Goal: Transaction & Acquisition: Subscribe to service/newsletter

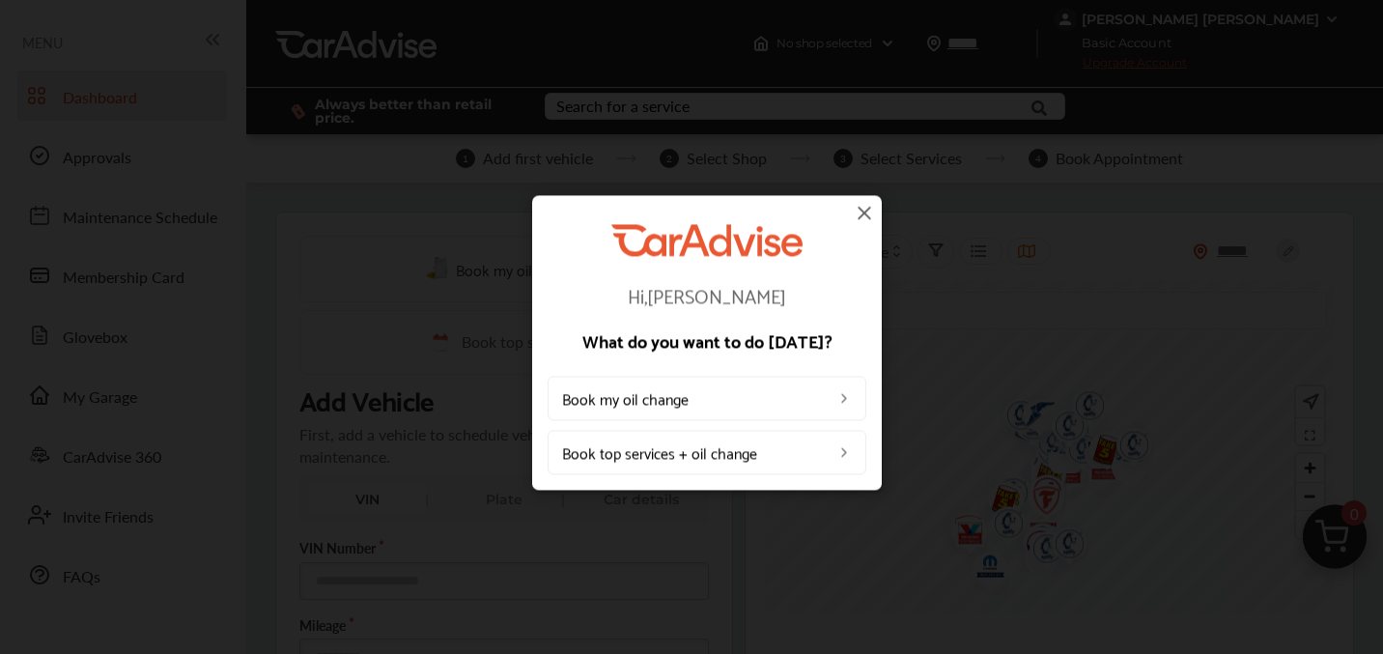
click at [864, 210] on img at bounding box center [864, 212] width 23 height 23
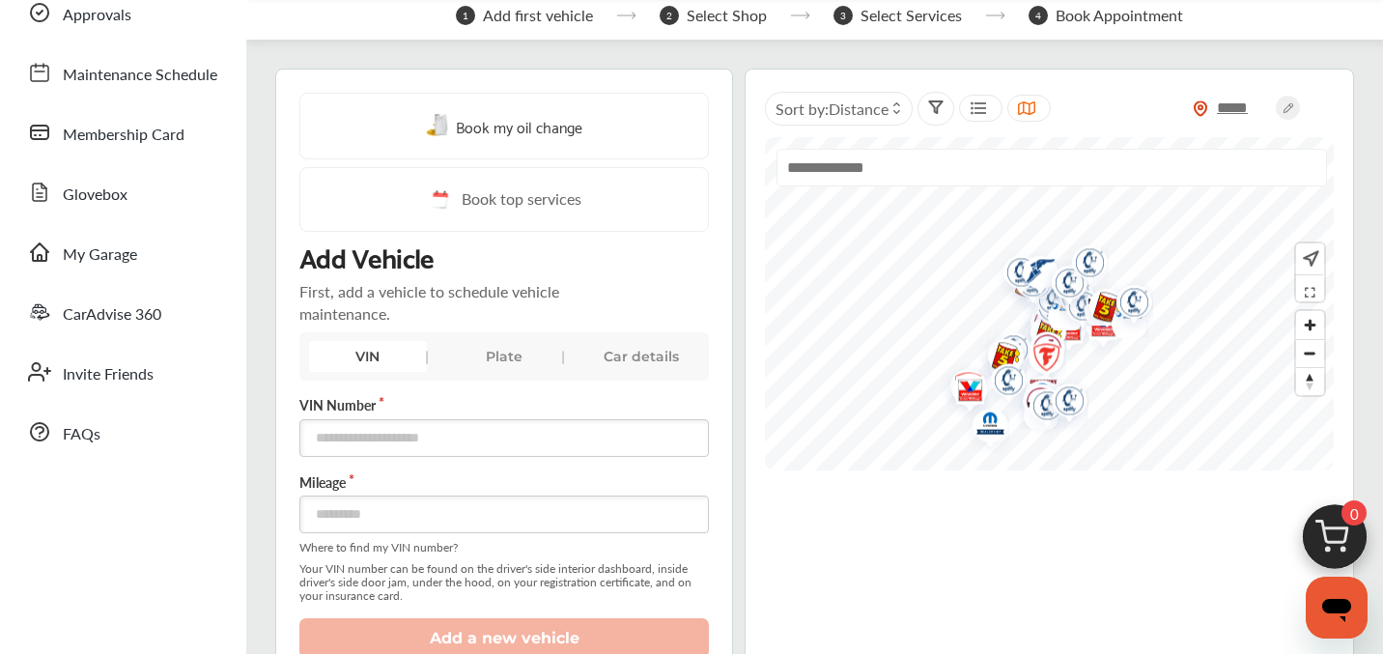
scroll to position [140, 0]
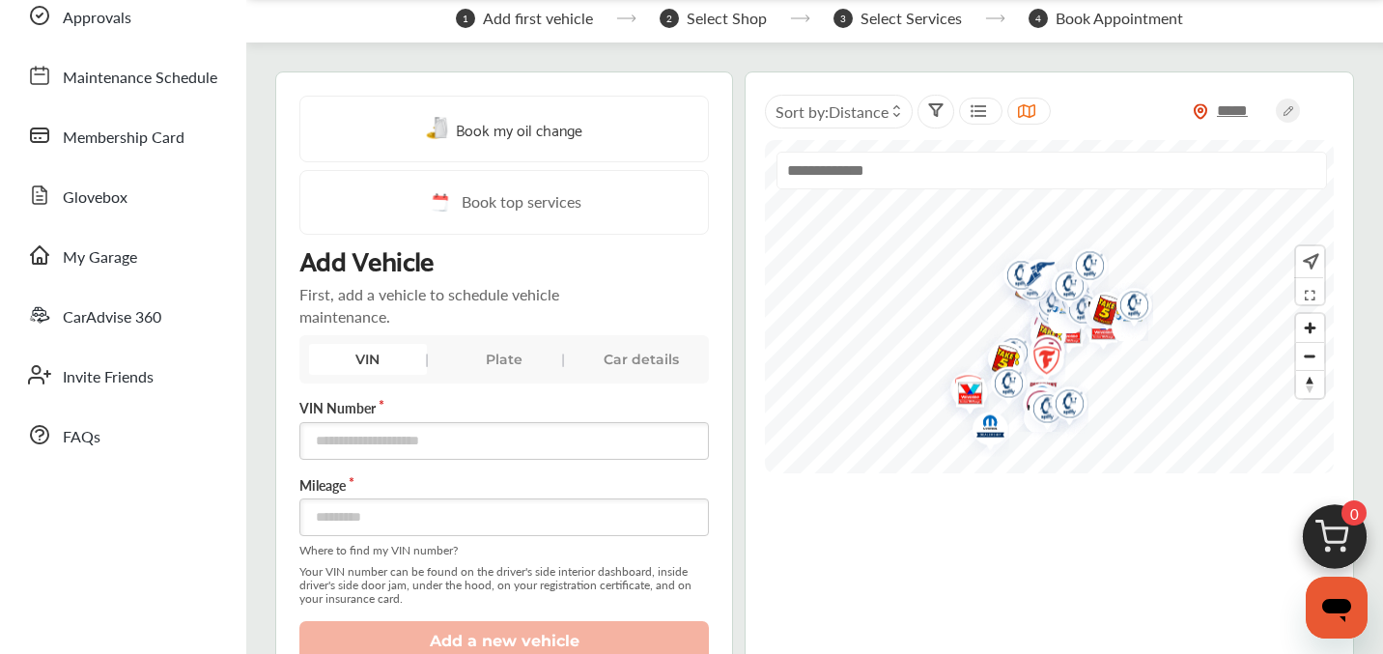
click at [500, 363] on div "Plate" at bounding box center [504, 359] width 117 height 31
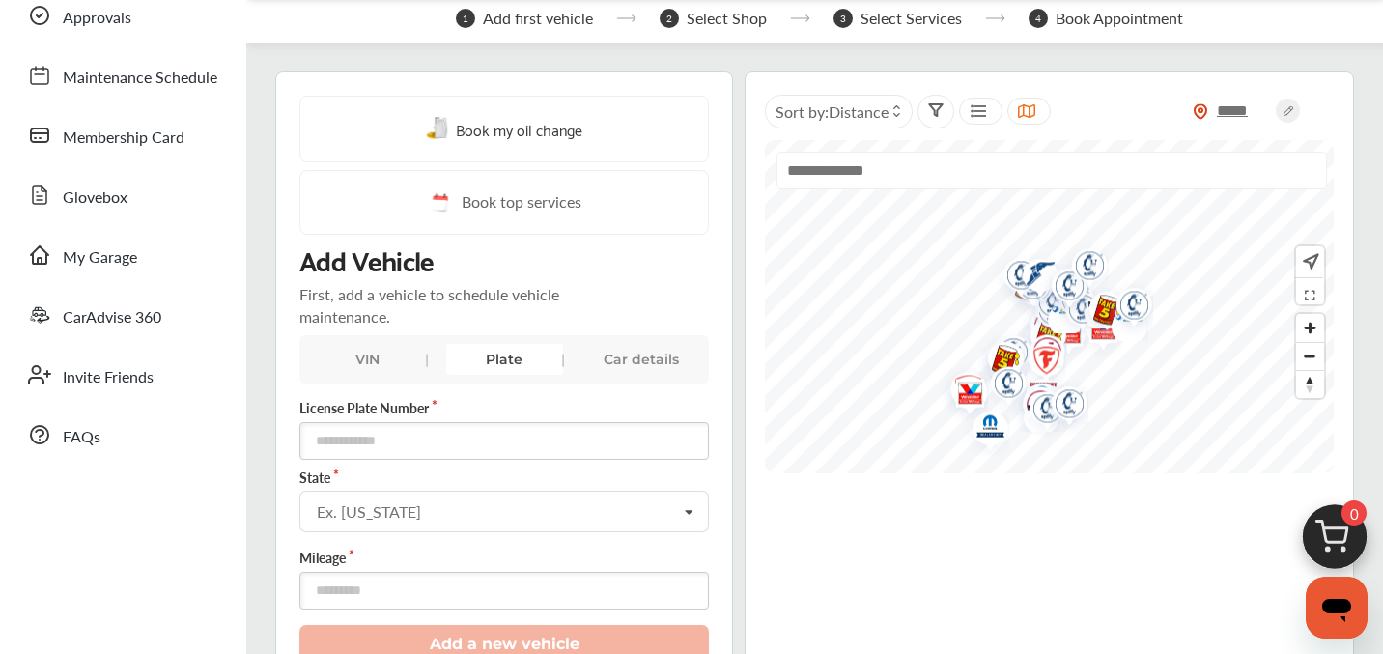
click at [383, 357] on div "VIN" at bounding box center [367, 359] width 117 height 31
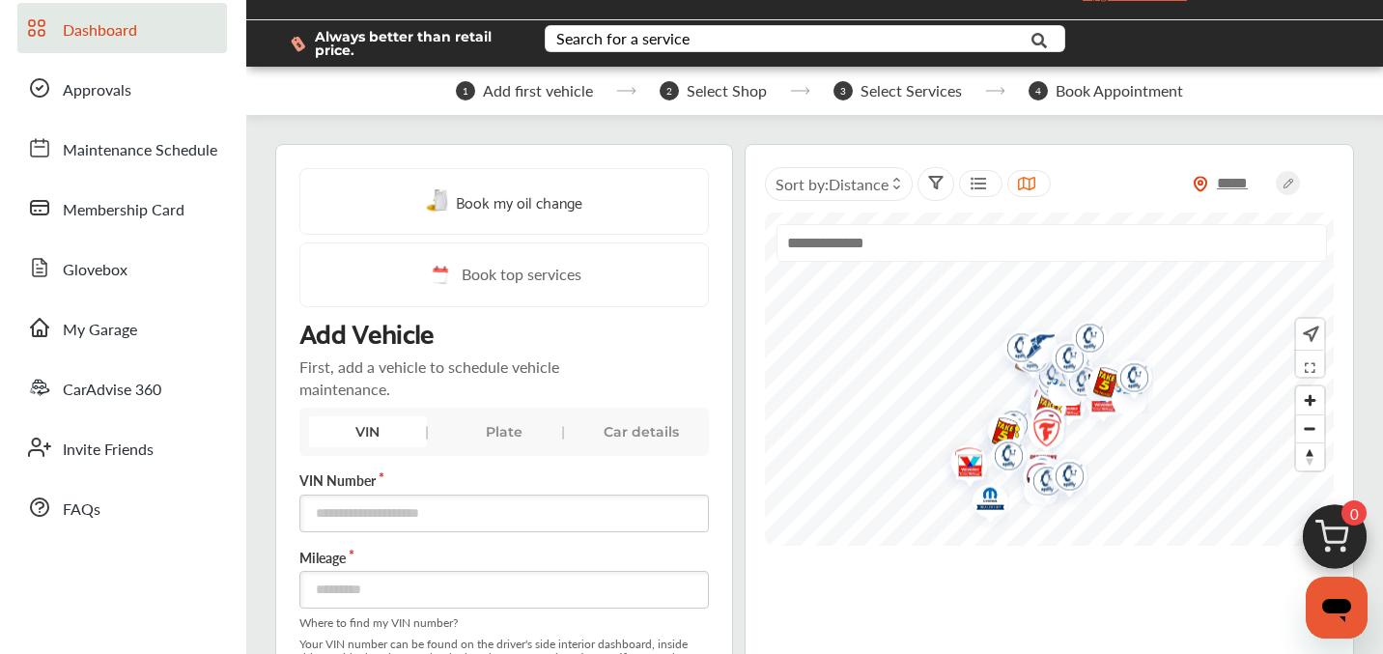
scroll to position [64, 0]
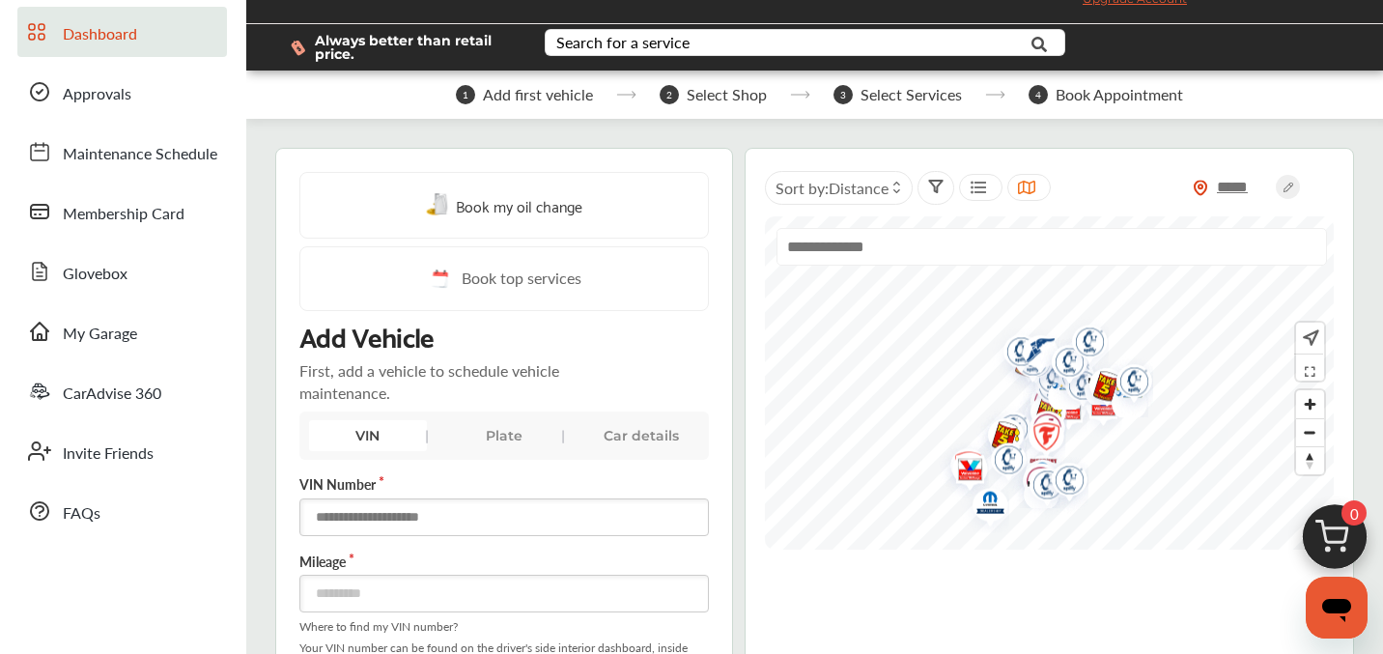
click at [403, 518] on input "text" at bounding box center [504, 518] width 410 height 38
paste input "**********"
type input "**********"
click at [406, 593] on input "number" at bounding box center [504, 594] width 410 height 38
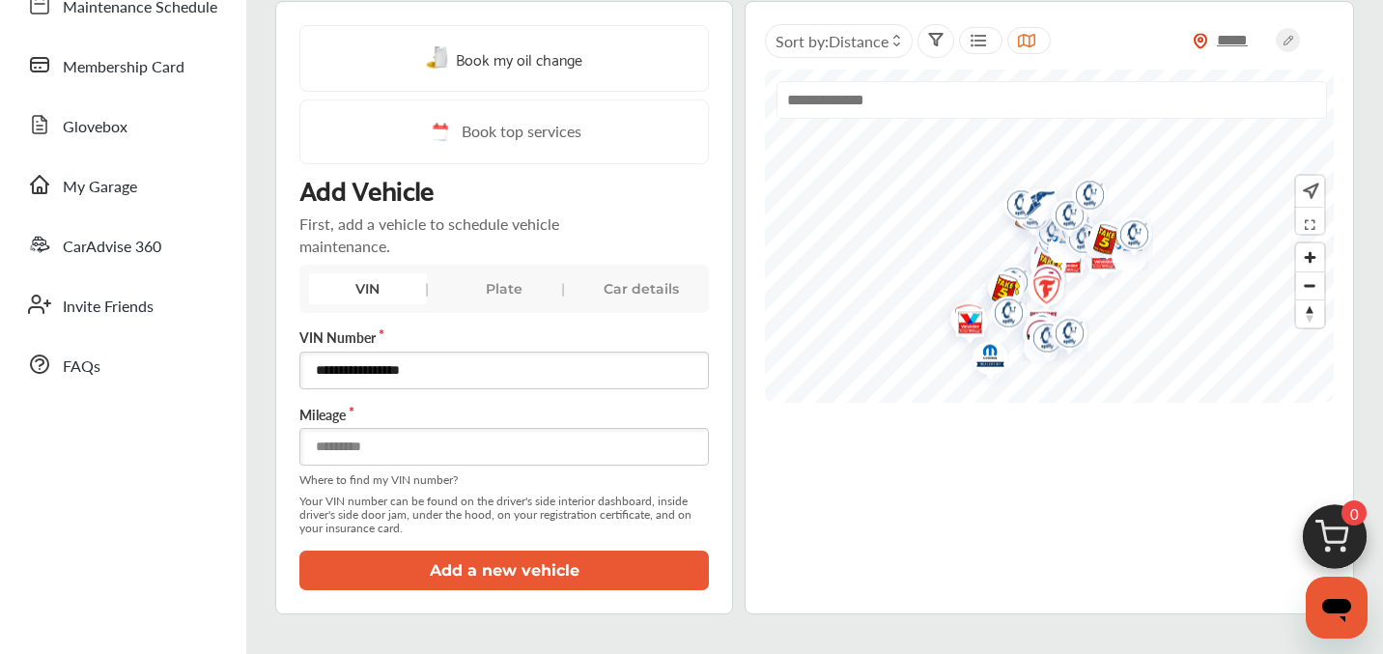
scroll to position [212, 0]
type input "*****"
click at [470, 585] on button "Add a new vehicle" at bounding box center [504, 570] width 410 height 40
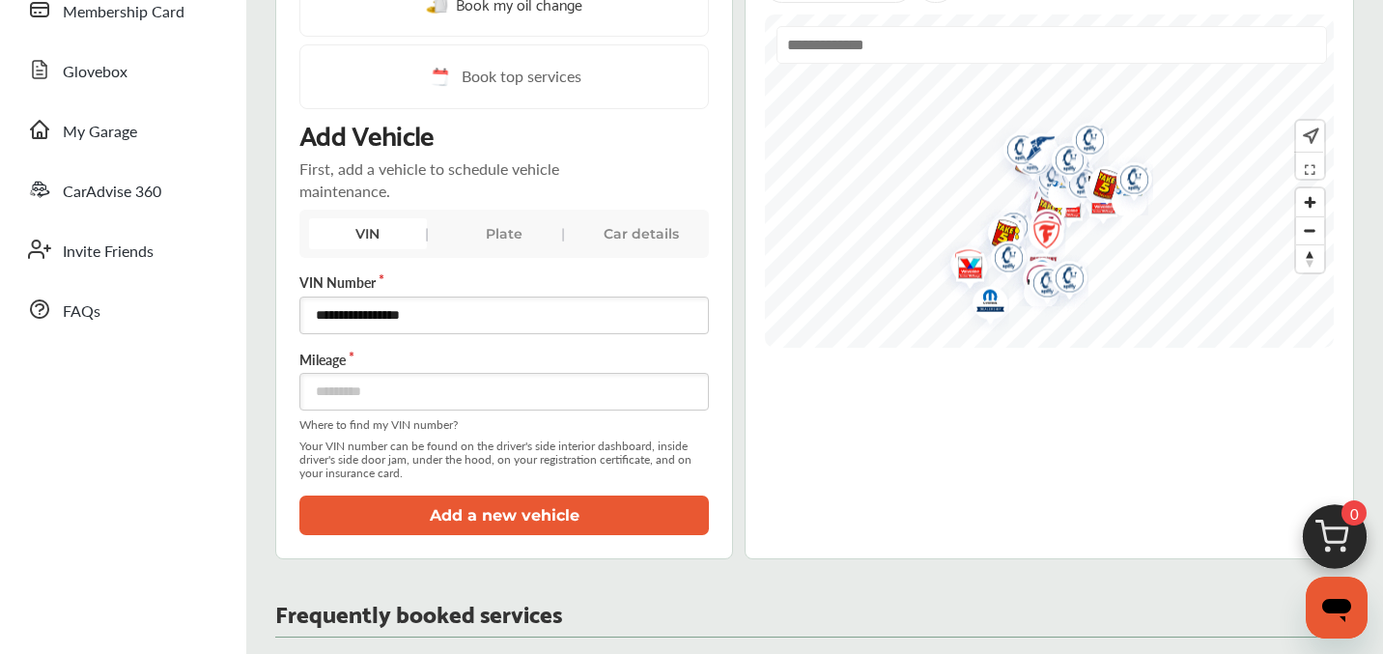
scroll to position [292, 0]
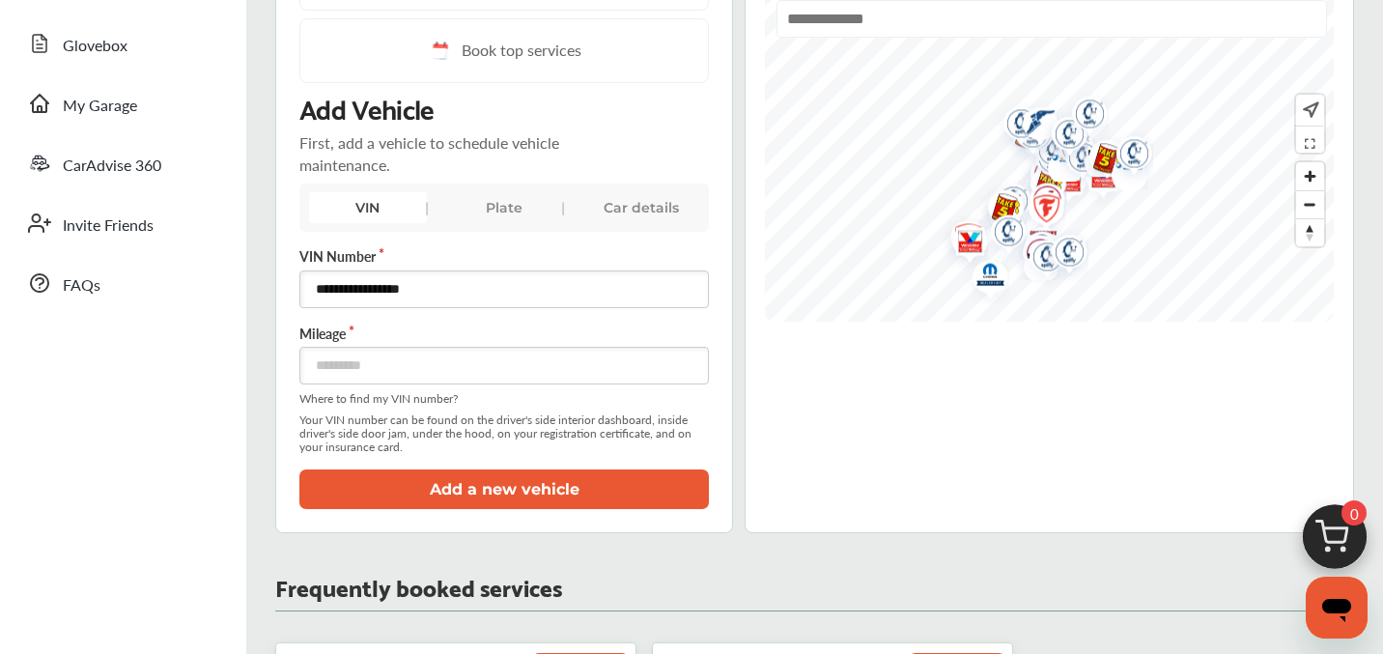
click at [528, 480] on button "Add a new vehicle" at bounding box center [504, 490] width 410 height 40
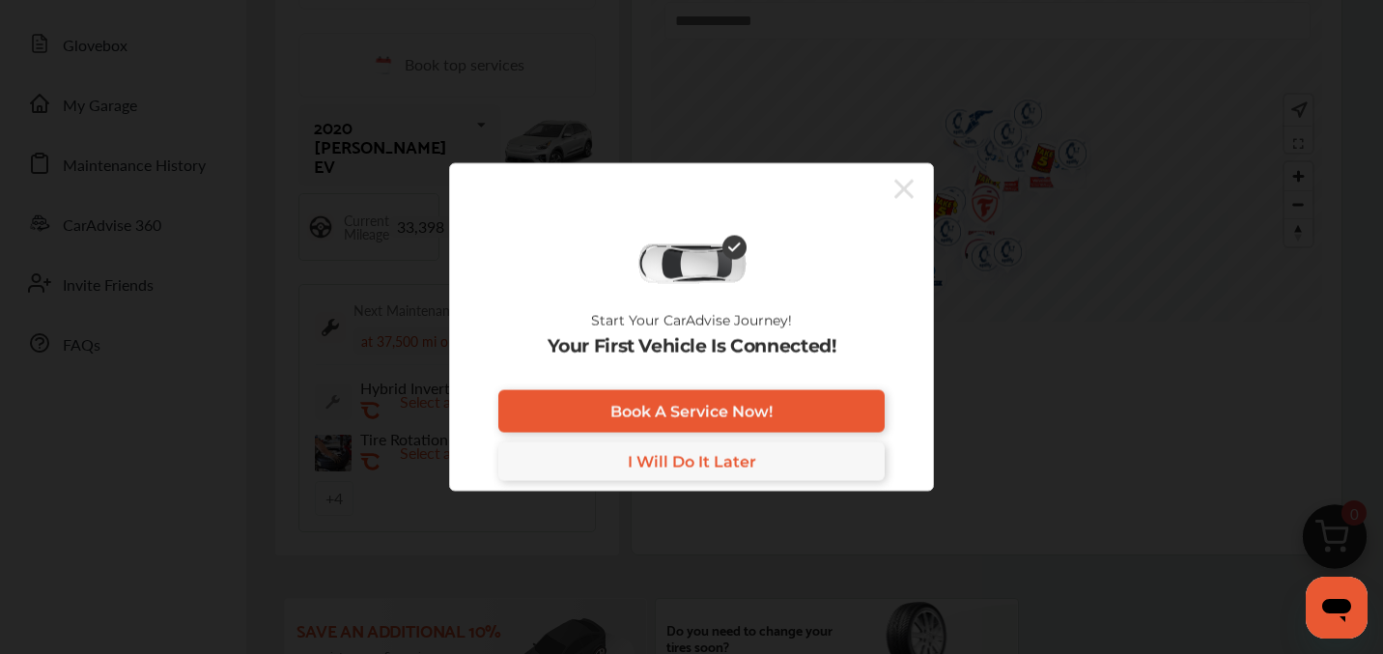
click at [907, 192] on icon at bounding box center [904, 188] width 19 height 19
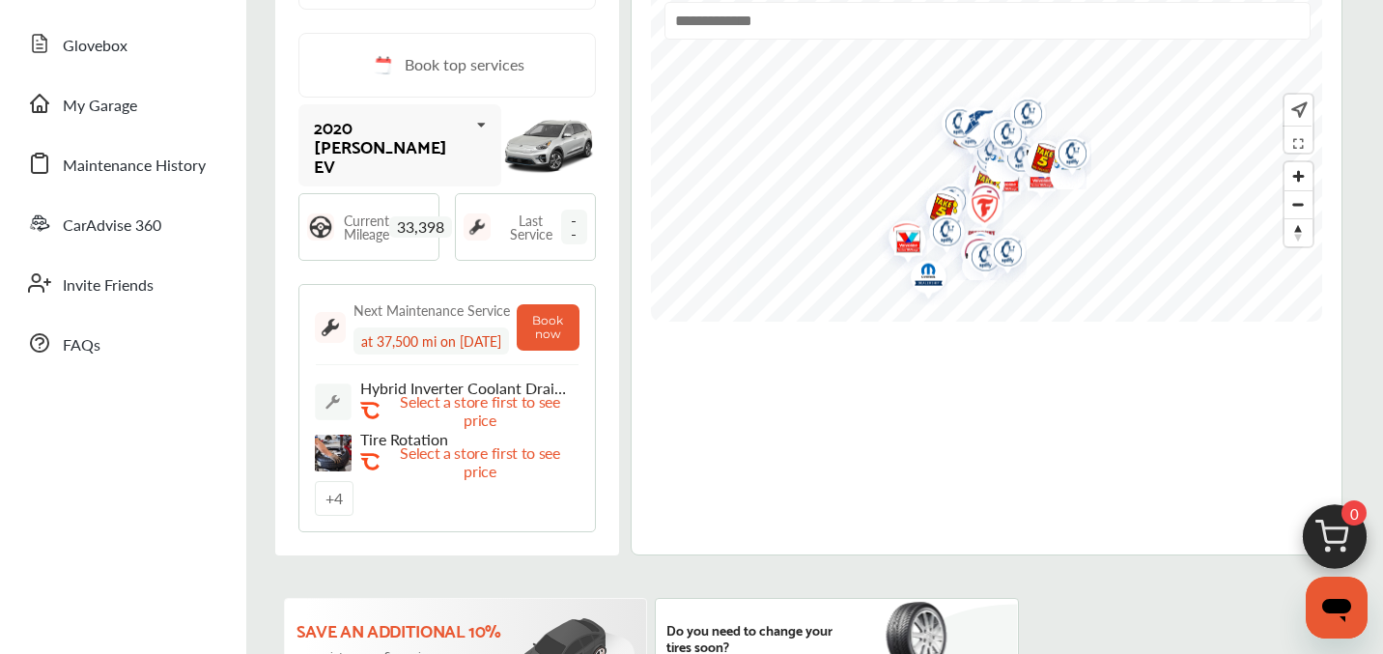
click at [450, 340] on div "at 37,500 mi on [DATE]" at bounding box center [432, 341] width 156 height 27
click at [475, 417] on p "Select a store first to see price" at bounding box center [480, 410] width 193 height 37
click at [541, 342] on button "Book now" at bounding box center [548, 327] width 62 height 46
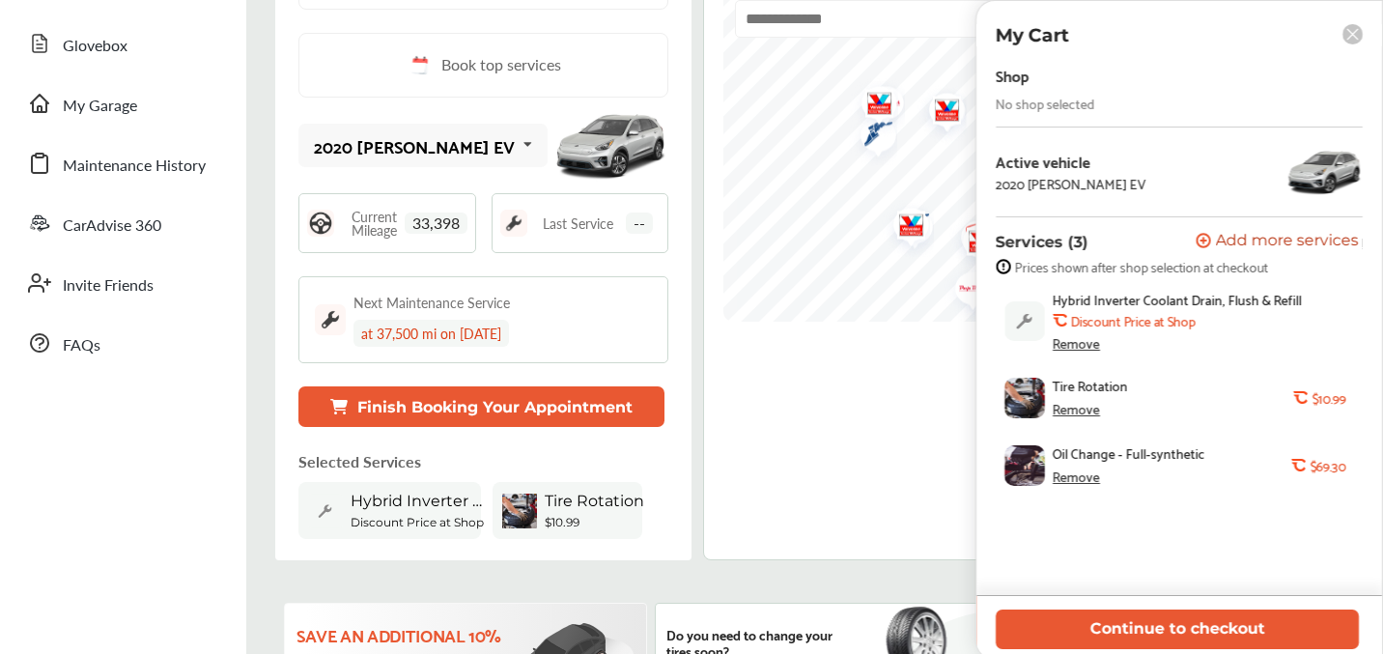
click at [1081, 482] on div "Remove" at bounding box center [1076, 476] width 47 height 15
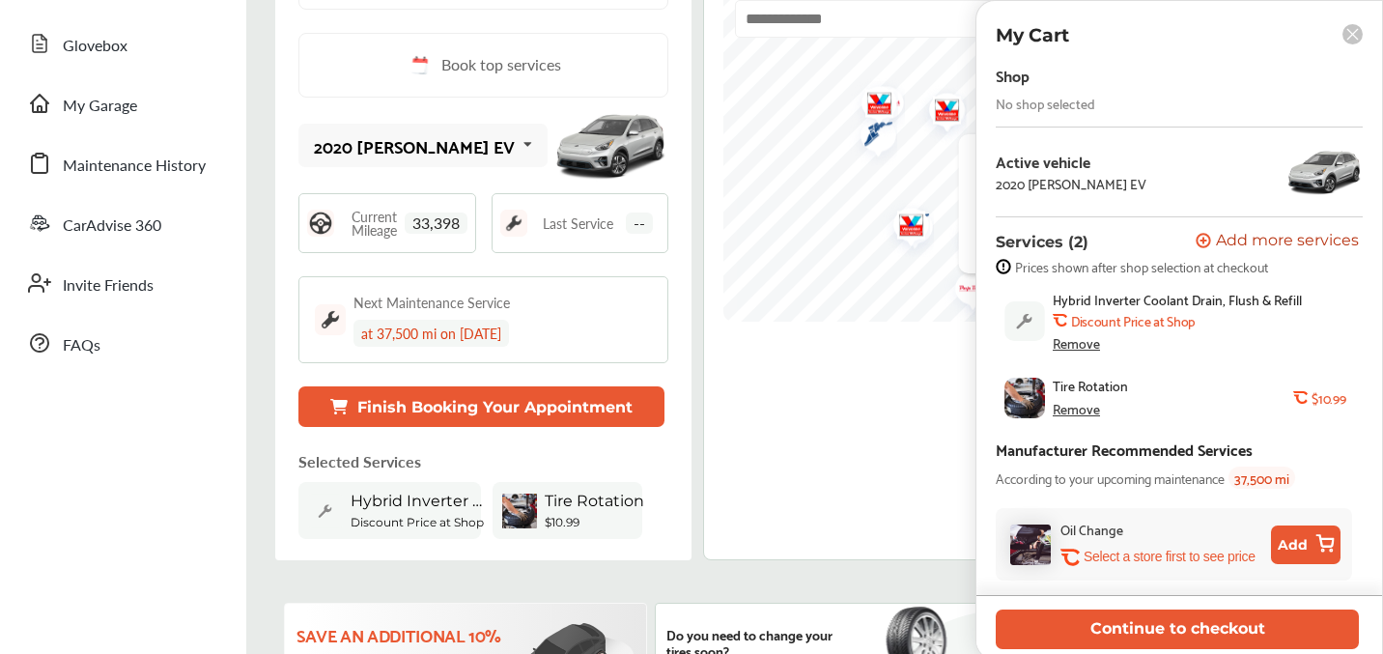
click at [1072, 414] on div "Remove" at bounding box center [1076, 408] width 47 height 15
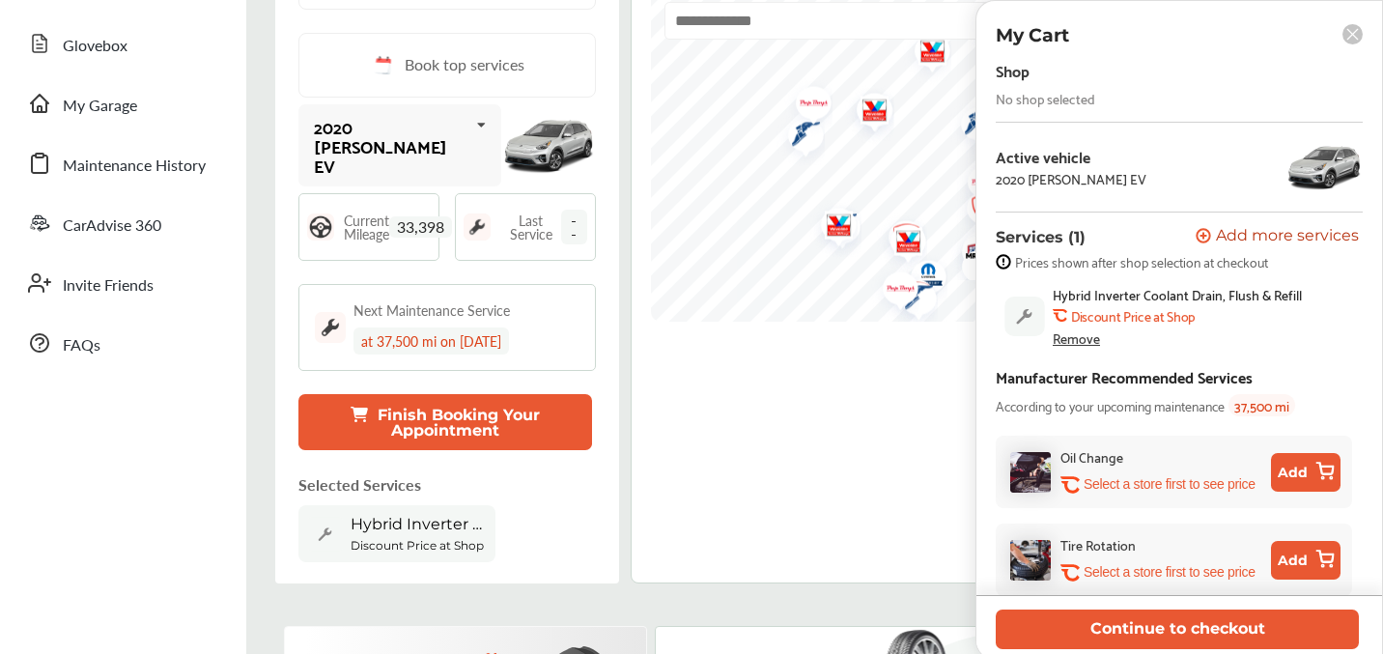
scroll to position [0, 0]
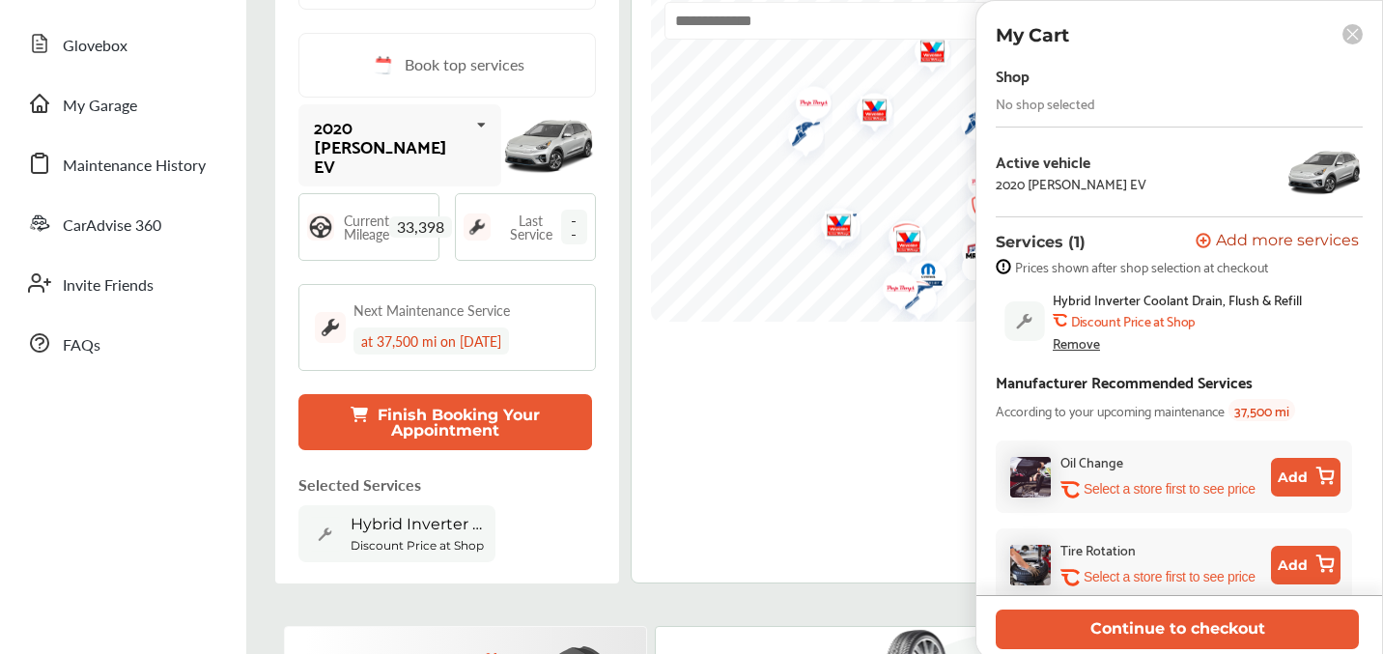
click at [1354, 26] on rect at bounding box center [1353, 34] width 20 height 20
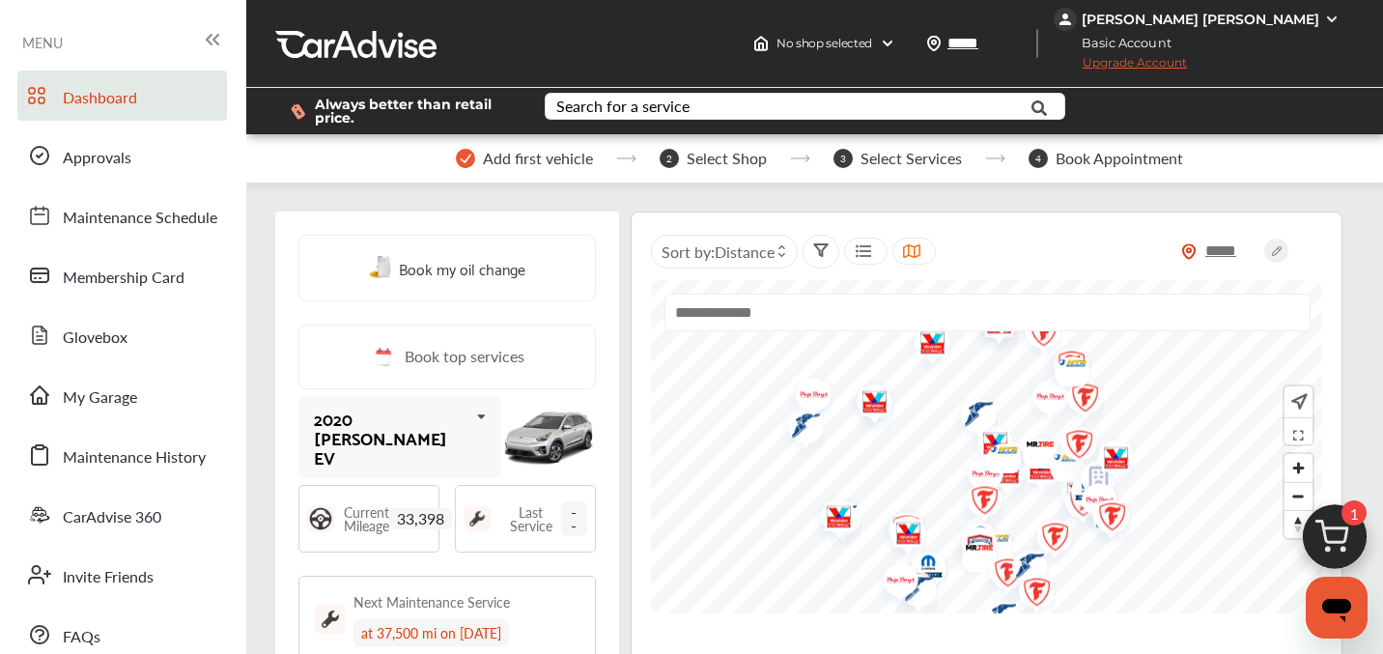
click at [1155, 65] on span "Upgrade Account" at bounding box center [1120, 67] width 133 height 24
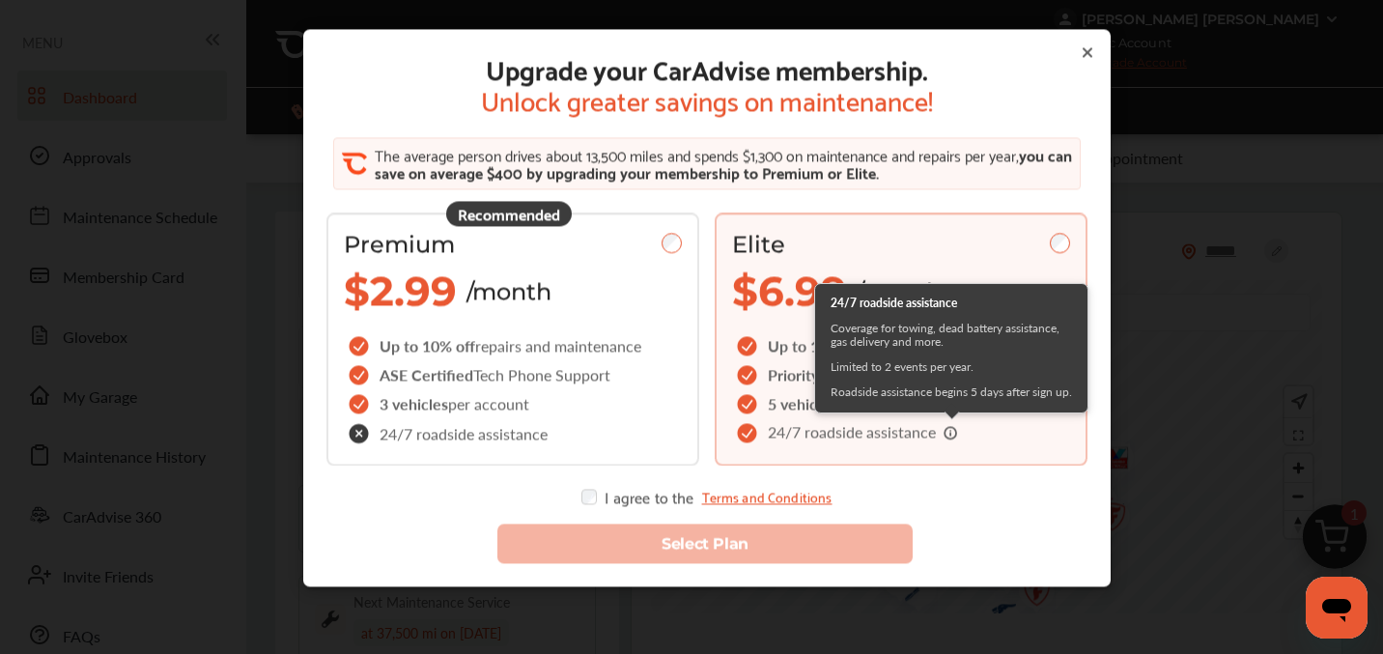
click at [953, 430] on icon at bounding box center [951, 431] width 15 height 15
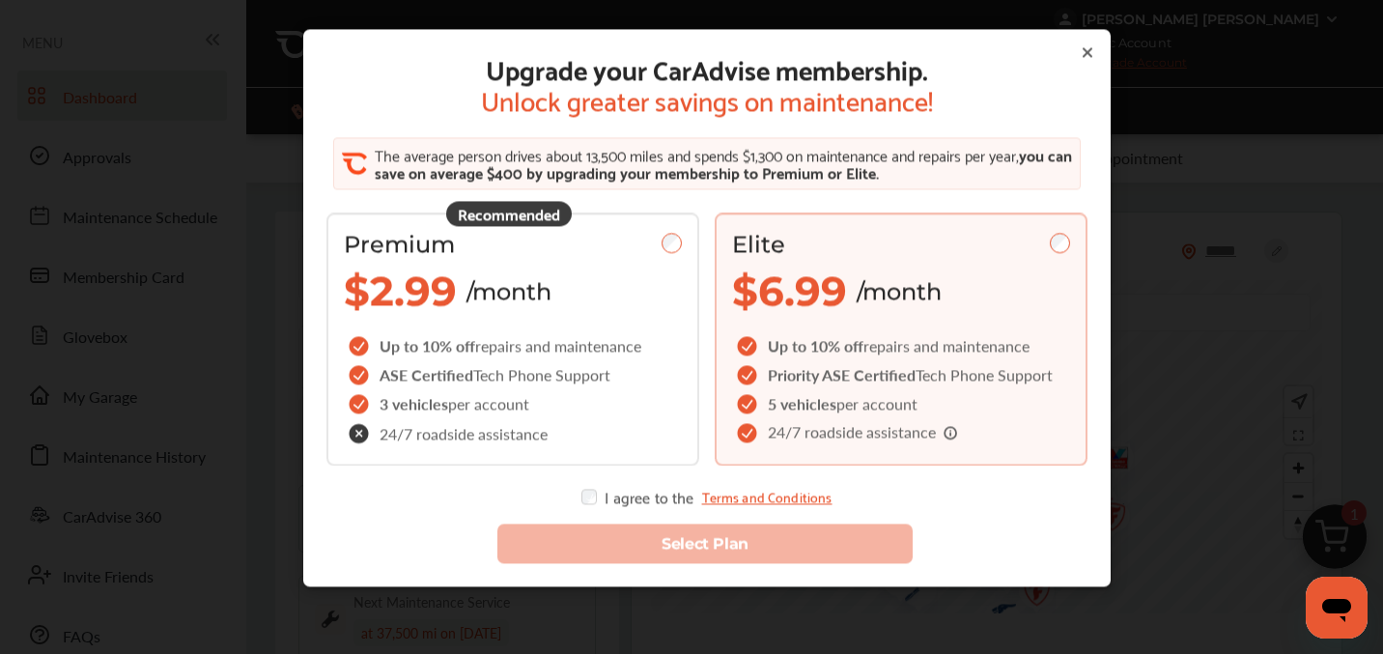
click at [601, 490] on div "I agree to the Terms and Conditions" at bounding box center [707, 496] width 250 height 15
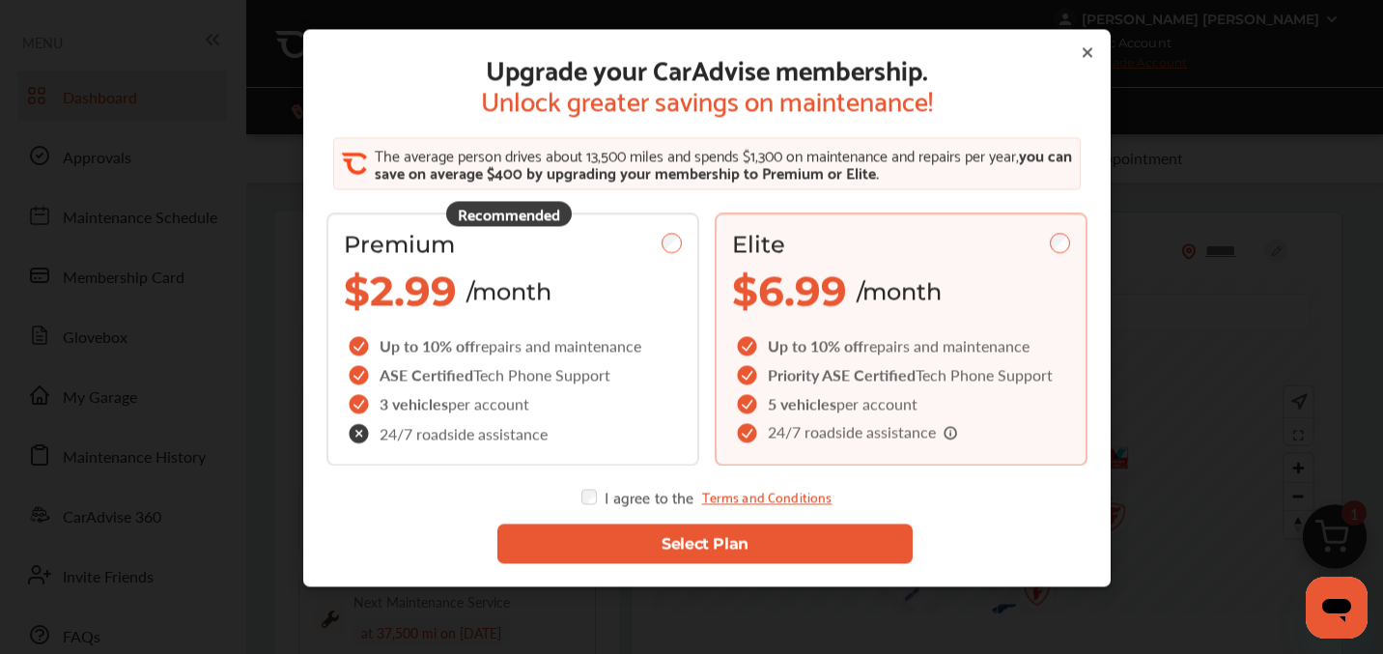
click at [772, 532] on button "Select Plan" at bounding box center [705, 544] width 415 height 40
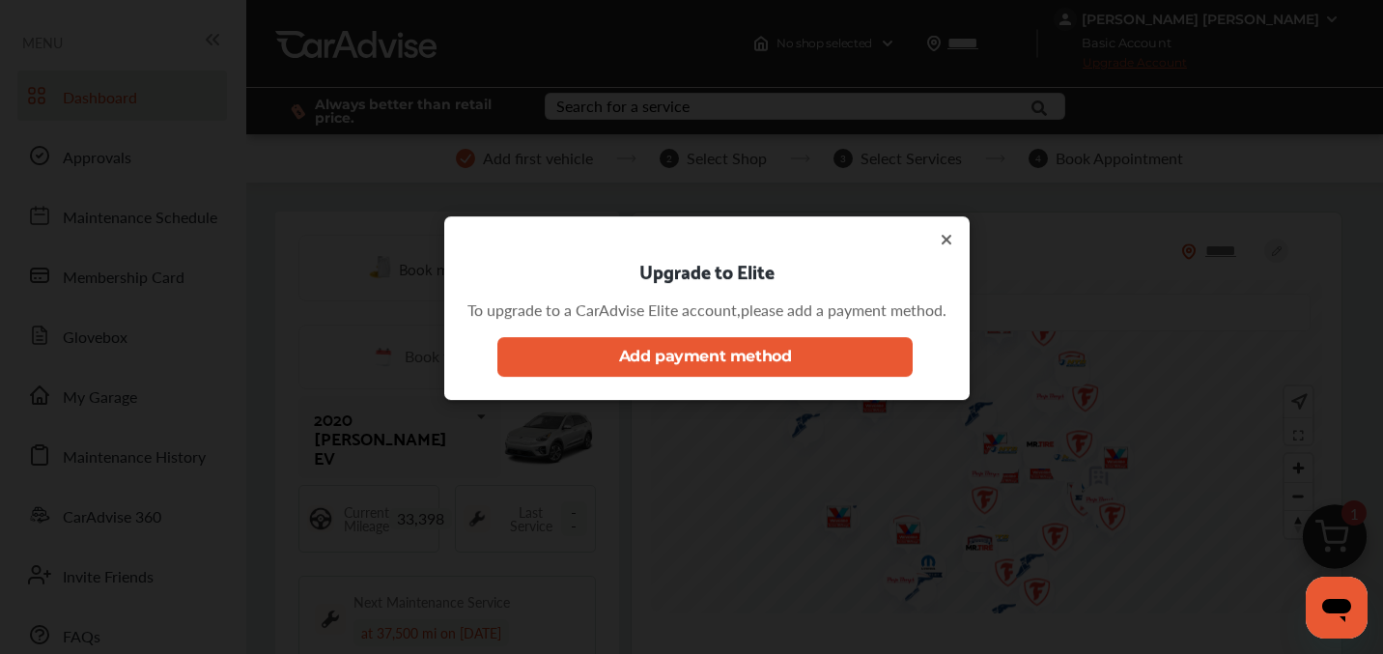
click at [666, 368] on button "Add payment method" at bounding box center [705, 357] width 415 height 40
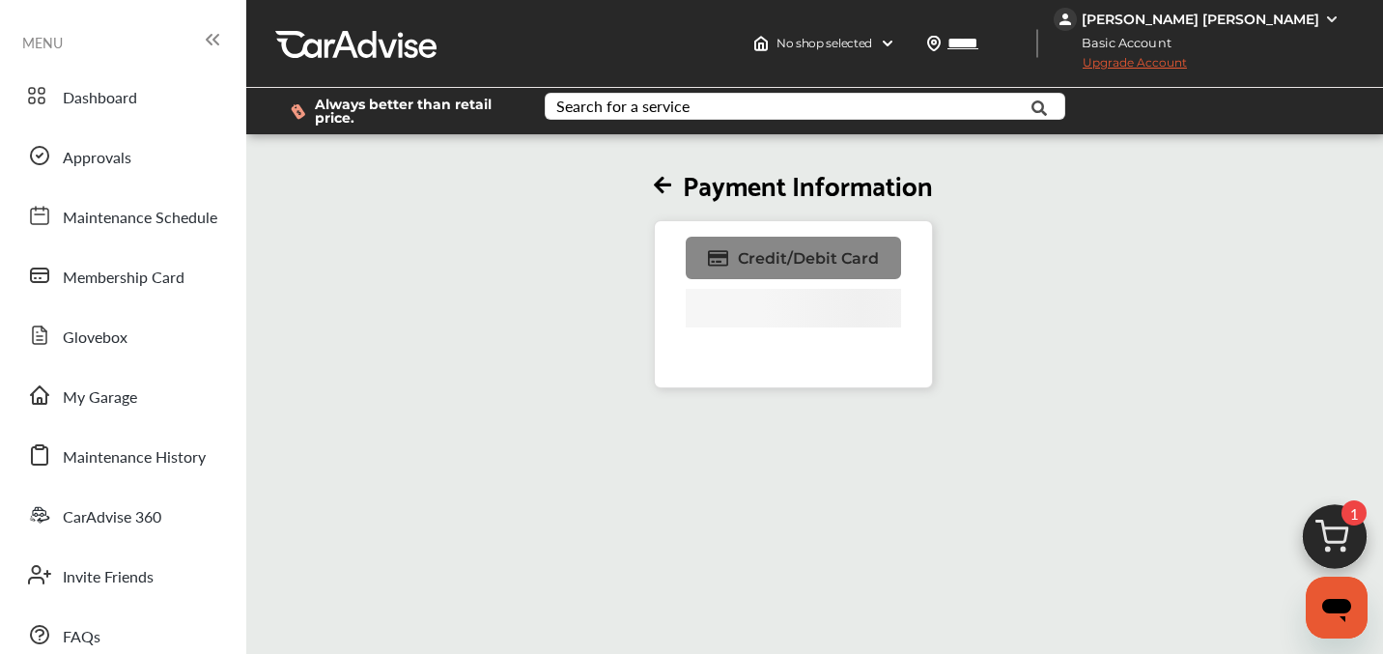
click at [772, 259] on span "Credit/Debit Card" at bounding box center [808, 258] width 141 height 18
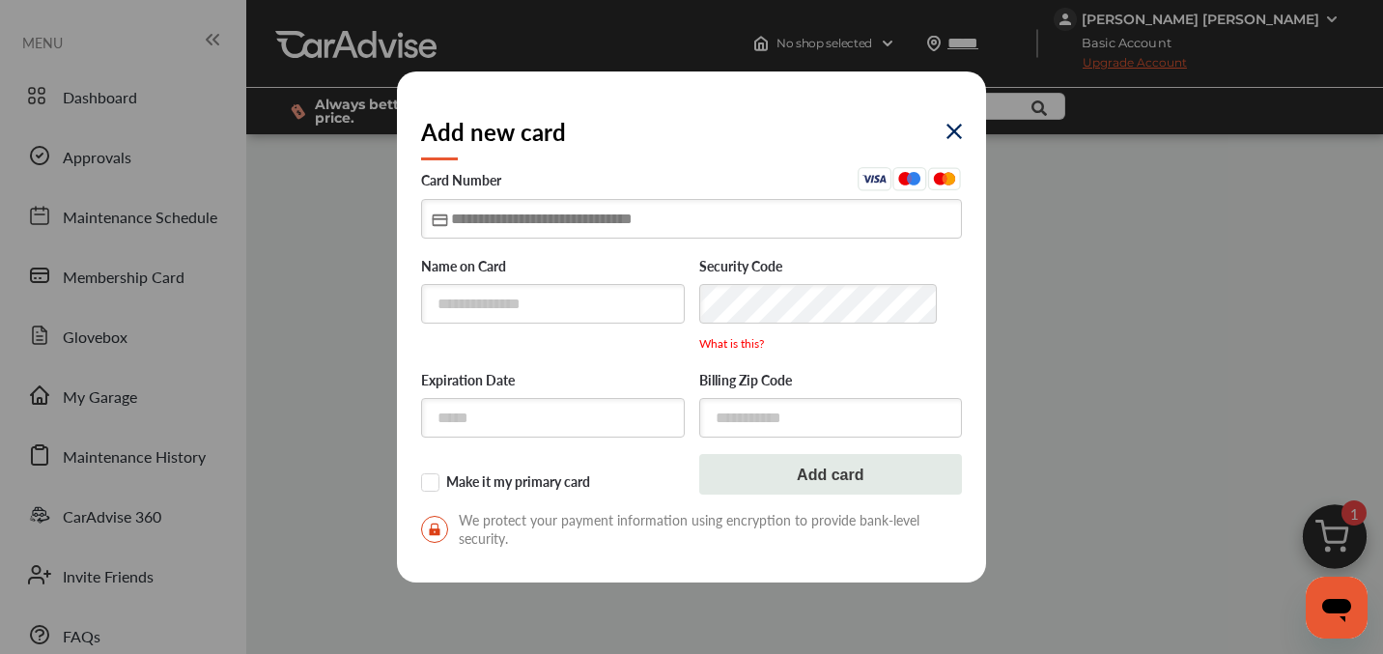
click at [461, 218] on input "text" at bounding box center [691, 219] width 541 height 40
type input "**********"
type input "*****"
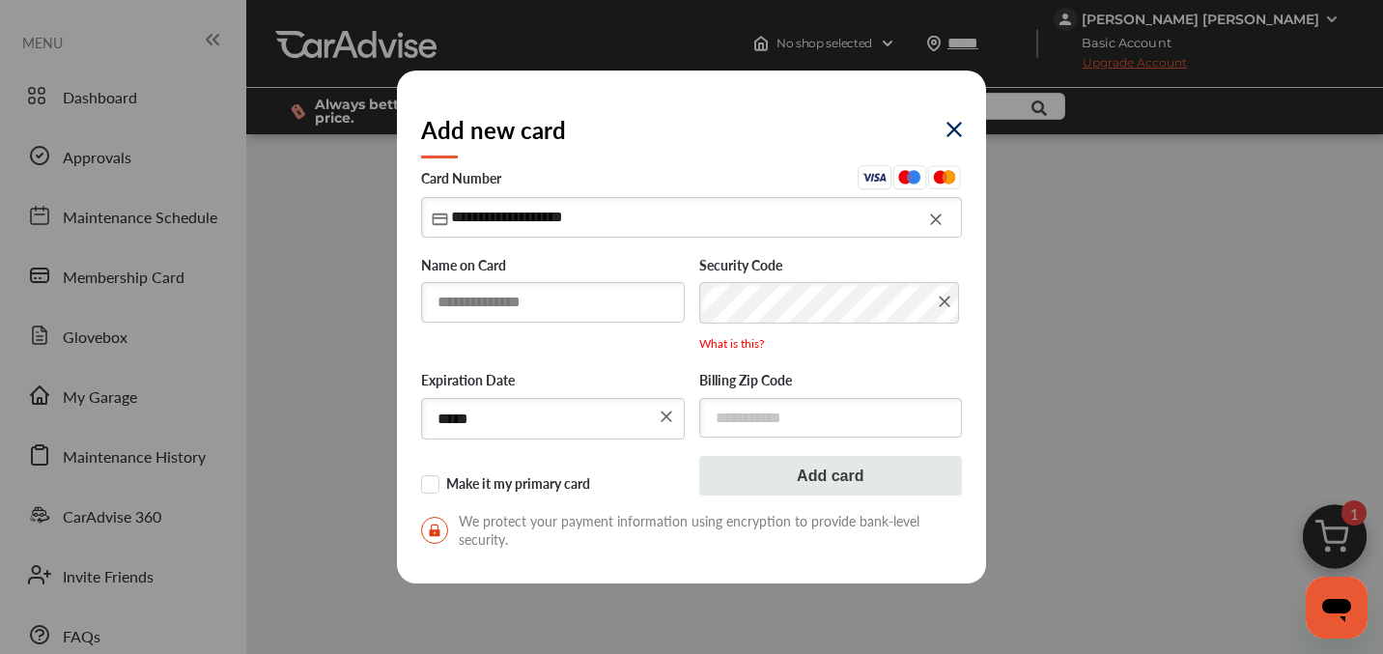
type input "**********"
click at [528, 299] on input "text" at bounding box center [553, 302] width 264 height 40
type input "**********"
click at [784, 420] on input "text" at bounding box center [831, 418] width 264 height 40
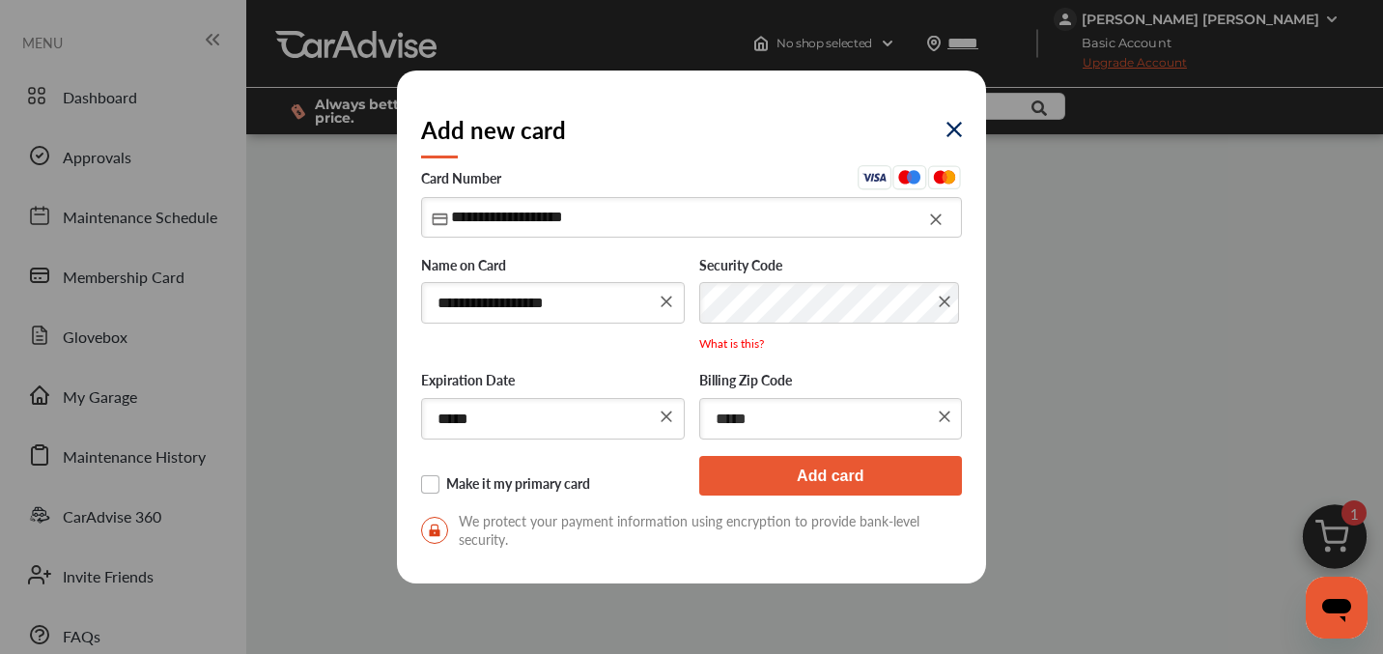
type input "*****"
click at [432, 489] on label "Make it my primary card" at bounding box center [553, 484] width 264 height 19
click at [803, 484] on button "Add card" at bounding box center [831, 476] width 264 height 41
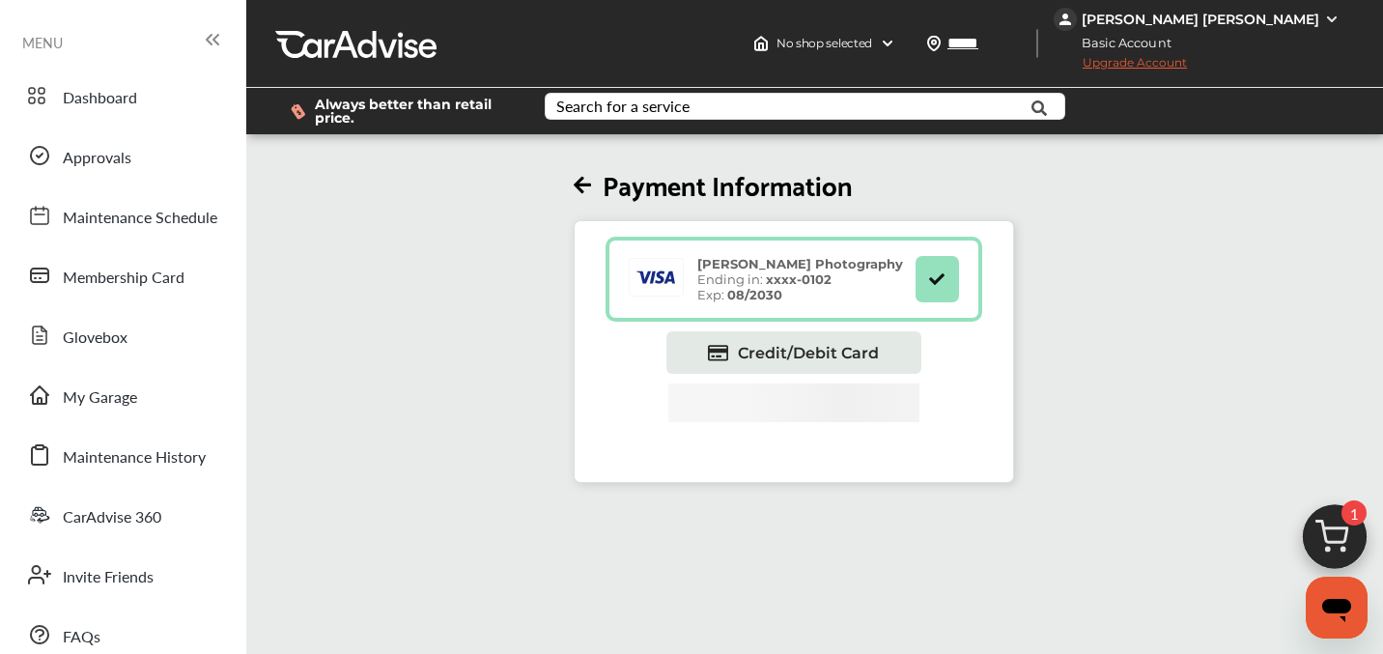
click at [1079, 385] on div "Payment Information [PERSON_NAME] Photography Ending in: xxxx- 0102 Exp: 08/203…" at bounding box center [794, 310] width 1107 height 345
click at [591, 194] on icon at bounding box center [582, 186] width 17 height 20
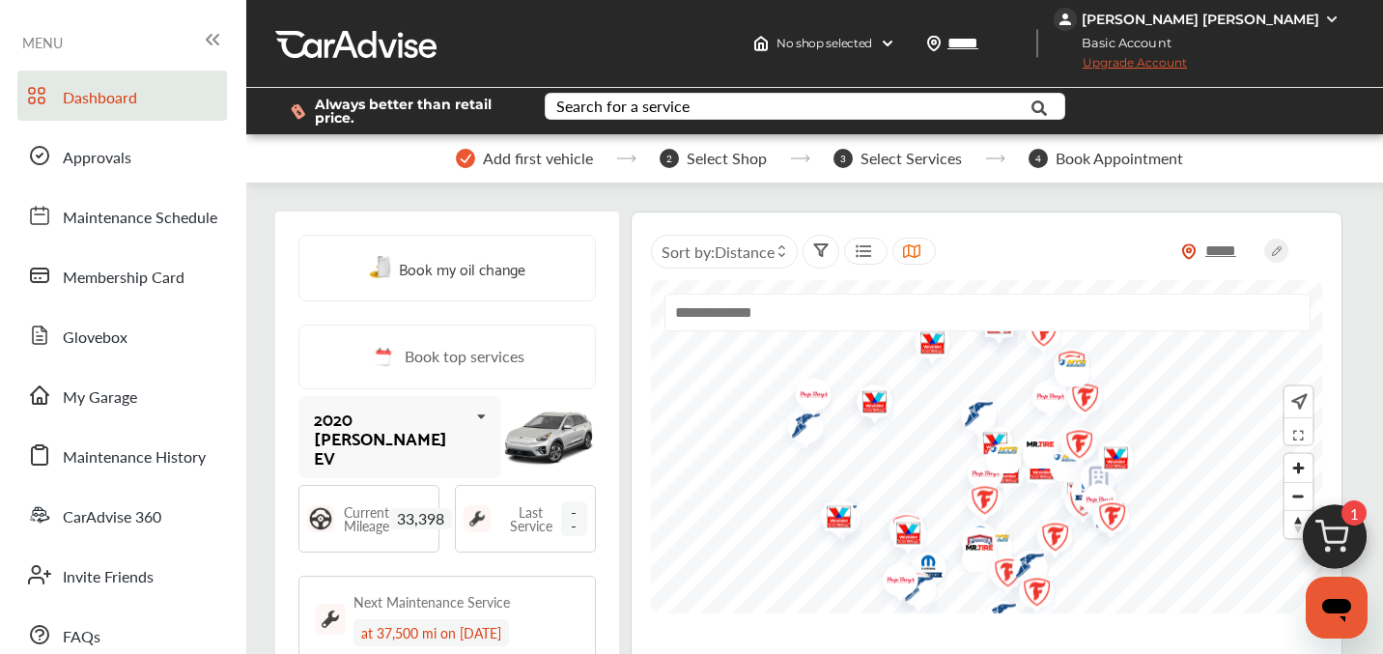
click at [1128, 69] on span "Upgrade Account" at bounding box center [1120, 67] width 133 height 24
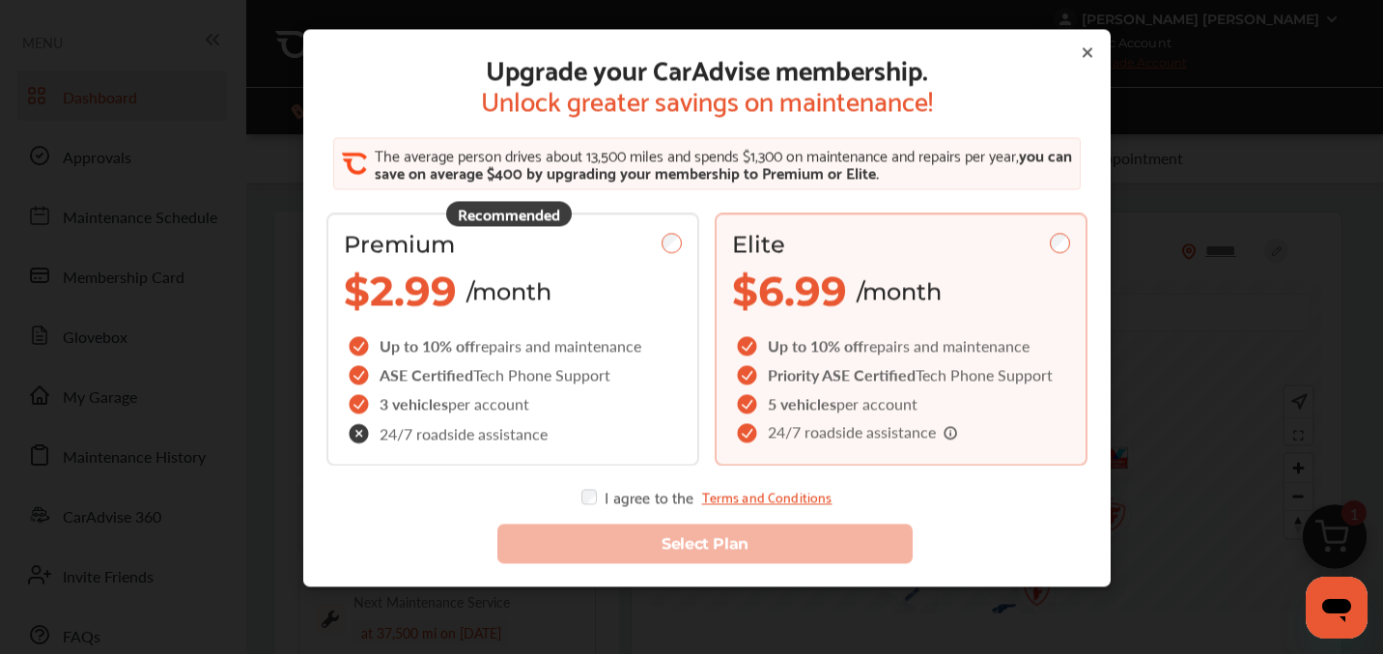
click at [975, 245] on div "Elite" at bounding box center [901, 244] width 338 height 28
click at [590, 506] on div "Select Plan" at bounding box center [707, 534] width 792 height 90
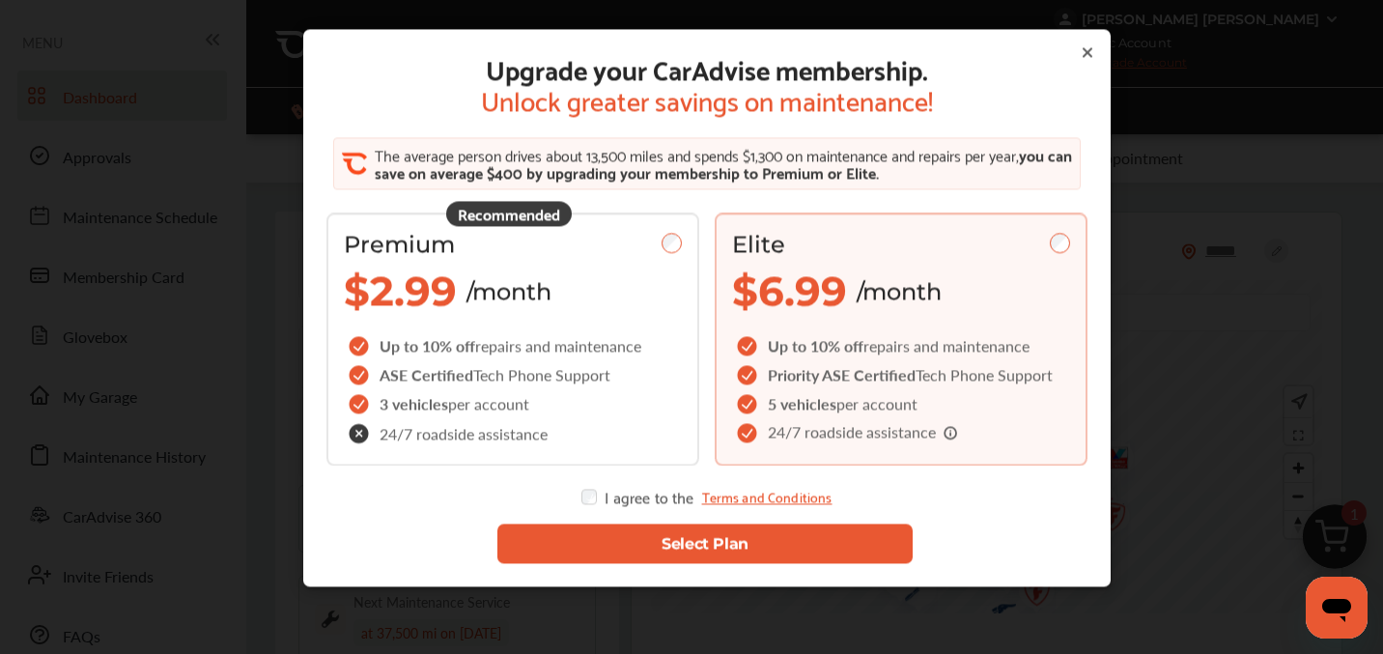
click at [640, 528] on button "Select Plan" at bounding box center [705, 544] width 415 height 40
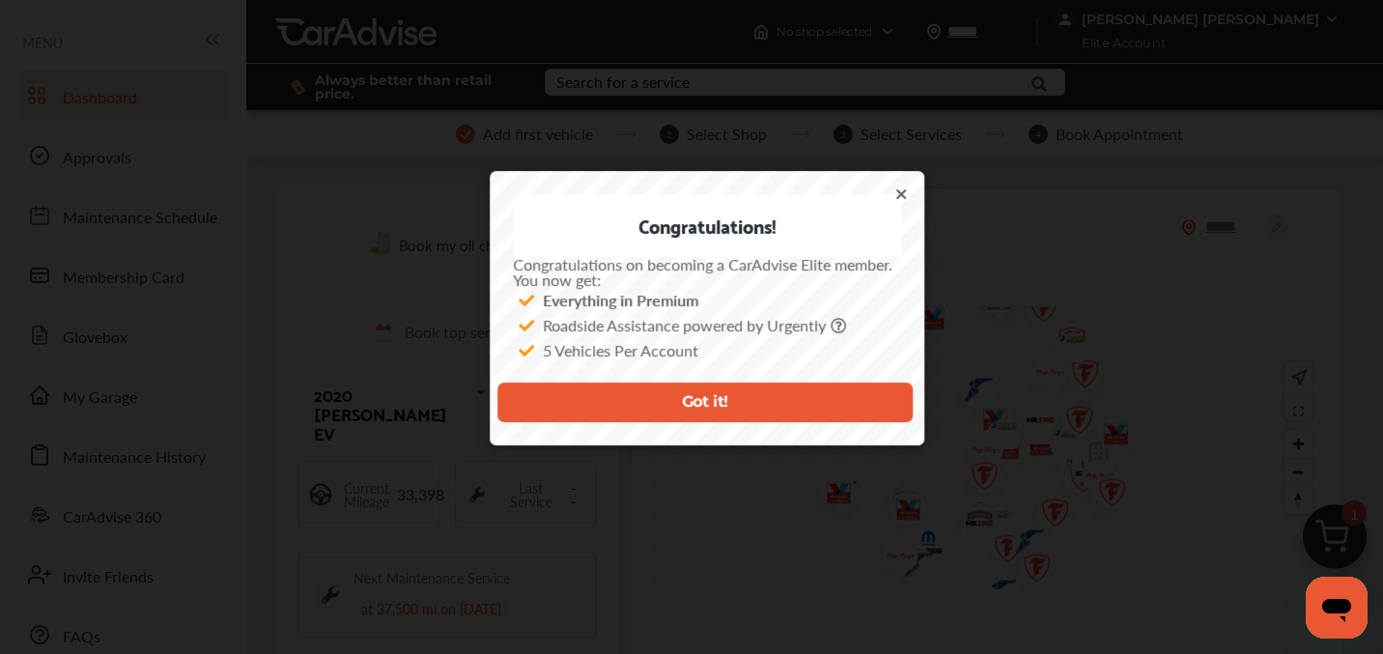
click at [728, 404] on button "Got it!" at bounding box center [705, 403] width 415 height 40
